Goal: Transaction & Acquisition: Purchase product/service

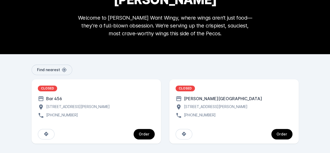
scroll to position [65, 0]
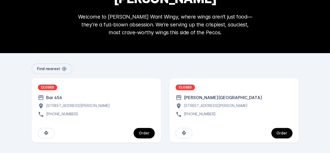
click at [271, 134] on span "continue" at bounding box center [281, 133] width 21 height 13
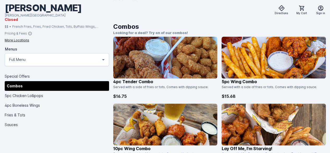
scroll to position [196, 0]
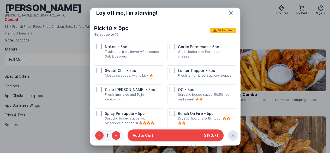
scroll to position [78, 0]
click at [148, 58] on p "Traditional fried flavor w/ no sauce. Salt & pepper." at bounding box center [133, 53] width 56 height 9
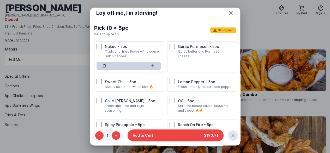
click at [170, 58] on div "Garlic Parmesan - 5pc Garlic butter and Parmesan cheese." at bounding box center [202, 51] width 64 height 15
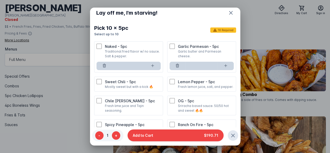
click at [146, 89] on p "Mostly sweet but with a kick 🔥" at bounding box center [133, 86] width 56 height 5
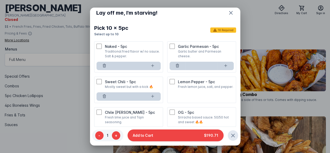
click at [174, 89] on div "Lemon Pepper - 5pc Fresh lemon juice, salt, and pepper." at bounding box center [202, 84] width 64 height 10
click at [141, 84] on p "Sweet Chili - 5pc" at bounding box center [133, 81] width 56 height 5
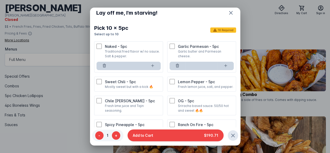
click at [134, 58] on p "Traditional fried flavor w/ no sauce. Salt & pepper." at bounding box center [133, 53] width 56 height 9
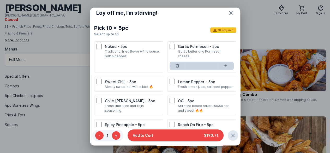
click at [170, 58] on div "Garlic Parmesan - 5pc Garlic butter and Parmesan cheese." at bounding box center [202, 51] width 64 height 15
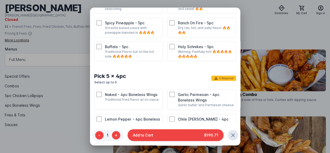
scroll to position [138, 0]
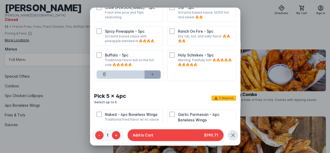
click at [148, 79] on button at bounding box center [153, 74] width 16 height 8
type input "*"
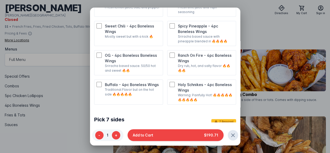
scroll to position [295, 0]
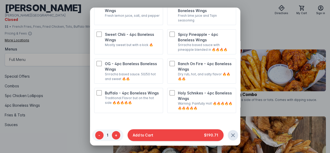
click at [153, 72] on p "OG - 4pc Boneless Boneless Wings" at bounding box center [133, 66] width 56 height 11
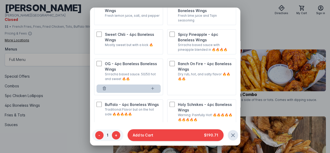
scroll to position [269, 0]
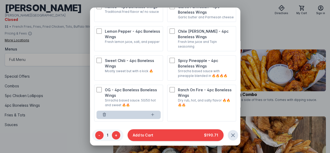
click at [144, 39] on p "Lemon Pepper - 4pc Boneless Wings" at bounding box center [133, 33] width 56 height 11
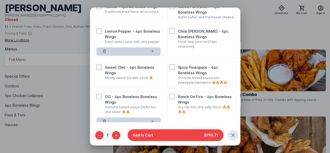
click at [159, 22] on li "Naked - 4pc Boneless Wings Traditional fried flavor w/ no sauce" at bounding box center [128, 12] width 69 height 20
click at [152, 14] on p "Traditional fried flavor w/ no sauce" at bounding box center [133, 11] width 56 height 5
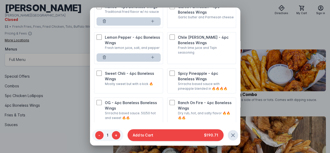
click at [200, 28] on li "Garlic Parmesan - 4pc Boneless Wings Garlic butter and Parmesan cheese" at bounding box center [201, 15] width 69 height 26
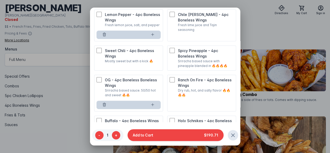
scroll to position [295, 0]
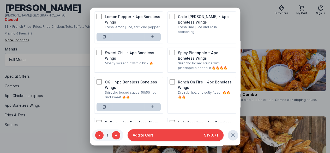
click at [209, 70] on p "Sriracha based sauce with pineapple blended in 🔥🔥🔥🔥" at bounding box center [206, 65] width 56 height 9
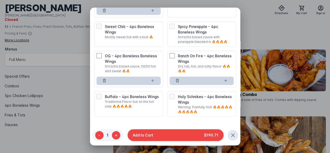
scroll to position [425, 0]
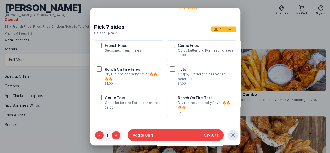
click at [129, 48] on p "French Fries" at bounding box center [133, 45] width 56 height 5
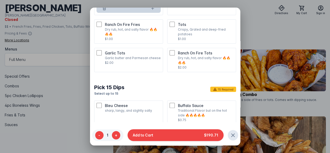
scroll to position [478, 0]
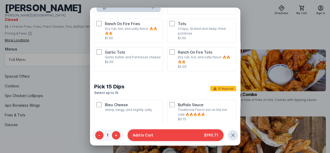
click at [194, 36] on p "Crispy, Grated and deep-fried potatoes" at bounding box center [206, 30] width 56 height 9
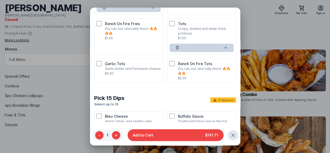
click at [147, 76] on p "$2.00" at bounding box center [133, 73] width 56 height 5
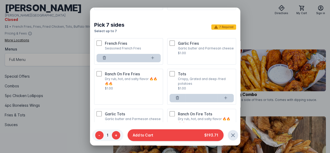
scroll to position [425, 0]
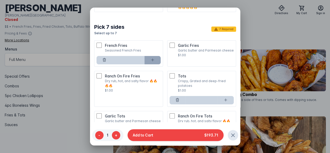
click at [153, 64] on button at bounding box center [153, 60] width 16 height 8
type input "*"
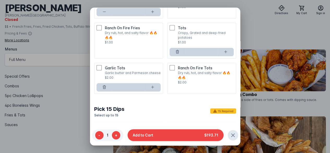
scroll to position [478, 0]
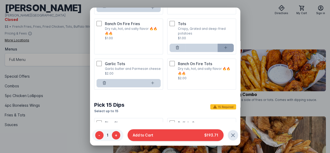
click at [224, 50] on icon at bounding box center [226, 47] width 4 height 4
type input "*"
click at [155, 87] on button at bounding box center [153, 83] width 16 height 8
type input "*"
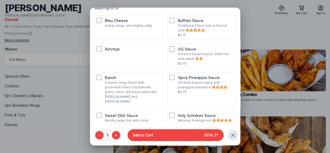
scroll to position [608, 0]
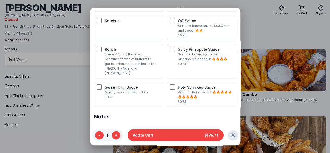
click at [145, 75] on p "creamy, tangy flavor with prominent notes of buttermilk, garlic, onion, and fre…" at bounding box center [133, 63] width 56 height 23
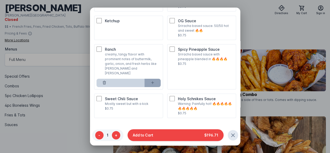
click at [151, 85] on icon at bounding box center [153, 82] width 4 height 4
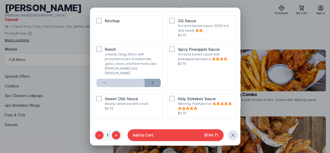
click at [151, 85] on icon at bounding box center [153, 82] width 4 height 4
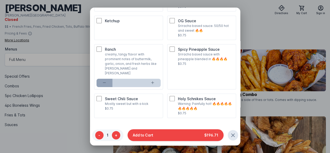
click at [104, 85] on icon at bounding box center [104, 82] width 4 height 4
type input "**"
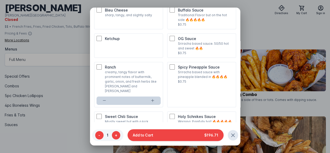
scroll to position [582, 0]
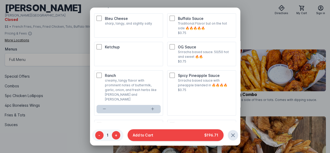
click at [149, 26] on p "sharp, tangy, and slightly salty" at bounding box center [133, 23] width 56 height 5
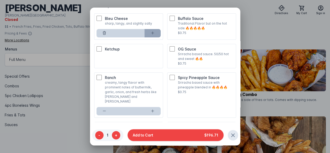
click at [152, 35] on icon at bounding box center [153, 33] width 4 height 4
type input "*"
click at [147, 68] on li "Ketchup" at bounding box center [128, 56] width 69 height 24
click at [103, 52] on div "Ketchup" at bounding box center [129, 48] width 64 height 5
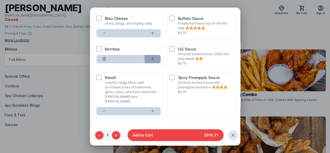
click at [151, 61] on icon at bounding box center [153, 59] width 4 height 4
type input "*"
click at [108, 37] on button at bounding box center [105, 33] width 16 height 8
type input "*"
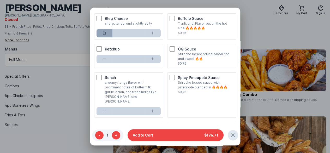
click at [108, 37] on button at bounding box center [105, 33] width 16 height 8
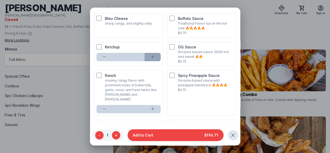
click at [151, 59] on icon at bounding box center [153, 57] width 4 height 4
click at [109, 61] on button at bounding box center [105, 57] width 16 height 8
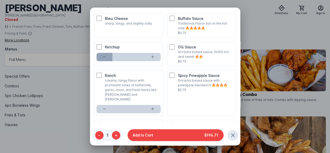
click at [109, 61] on button at bounding box center [105, 57] width 16 height 8
type input "*"
click at [109, 61] on button at bounding box center [105, 57] width 16 height 8
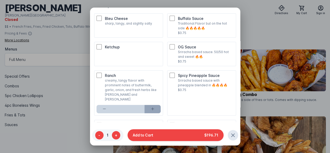
click at [151, 111] on icon at bounding box center [153, 109] width 4 height 4
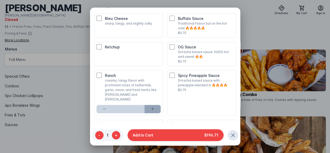
type input "**"
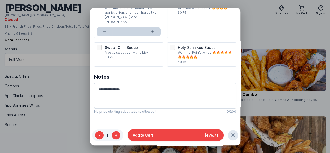
scroll to position [668, 0]
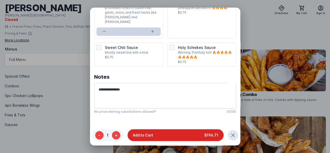
click at [177, 135] on button "Add to Cart $196.71" at bounding box center [176, 135] width 96 height 12
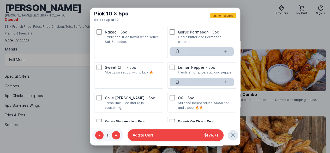
scroll to position [57, 0]
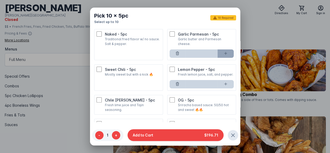
click at [224, 55] on icon at bounding box center [226, 53] width 4 height 4
type input "*"
click at [226, 88] on button at bounding box center [226, 84] width 16 height 8
type input "*"
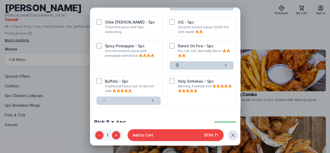
scroll to position [136, 0]
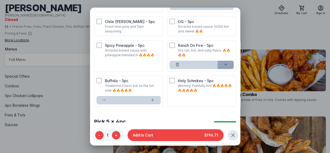
click at [224, 67] on icon at bounding box center [226, 64] width 4 height 4
type input "*"
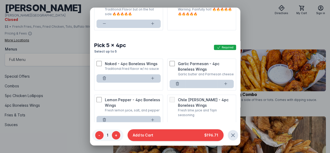
scroll to position [214, 0]
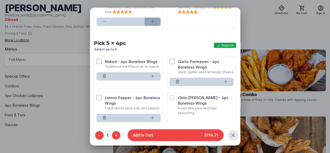
click at [152, 23] on icon at bounding box center [153, 21] width 4 height 4
type input "*"
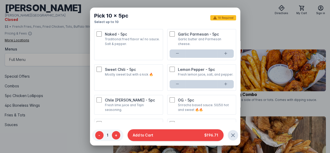
scroll to position [84, 0]
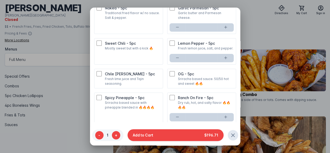
click at [140, 64] on li "Sweet Chili - 5pc Mostly sweet but with a kick 🔥" at bounding box center [128, 51] width 69 height 26
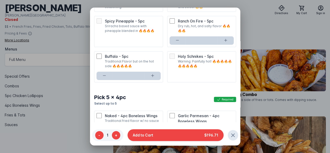
scroll to position [162, 0]
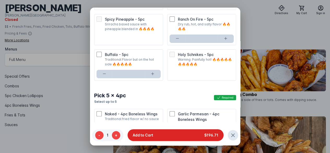
click at [191, 135] on button "Add to Cart $196.71" at bounding box center [176, 135] width 96 height 12
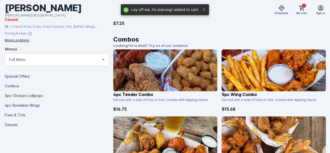
scroll to position [196, 0]
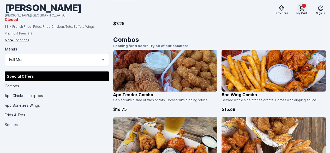
click at [299, 7] on icon at bounding box center [302, 8] width 6 height 6
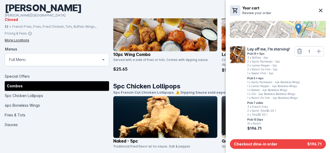
scroll to position [379, 0]
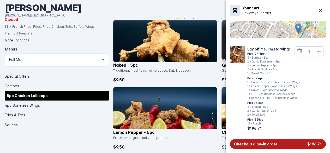
click at [278, 146] on button "Checkout dine-in order $196.71" at bounding box center [278, 144] width 96 height 10
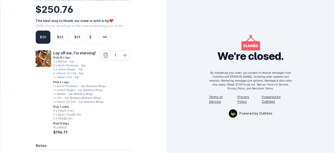
scroll to position [26, 0]
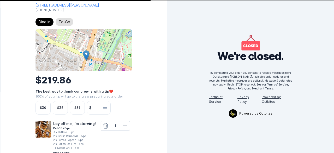
click at [96, 114] on input "number" at bounding box center [102, 107] width 17 height 13
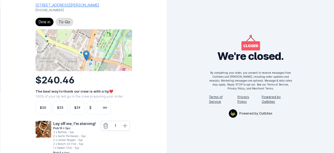
type input "**"
click at [147, 103] on div "Back to Menu [PERSON_NAME] Want Wingy [STREET_ADDRESS][PERSON_NAME] [PHONE_NUMB…" at bounding box center [84, 130] width 167 height 313
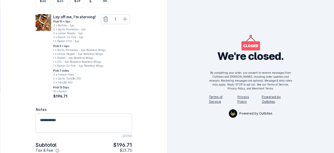
scroll to position [117, 0]
